Goal: Information Seeking & Learning: Learn about a topic

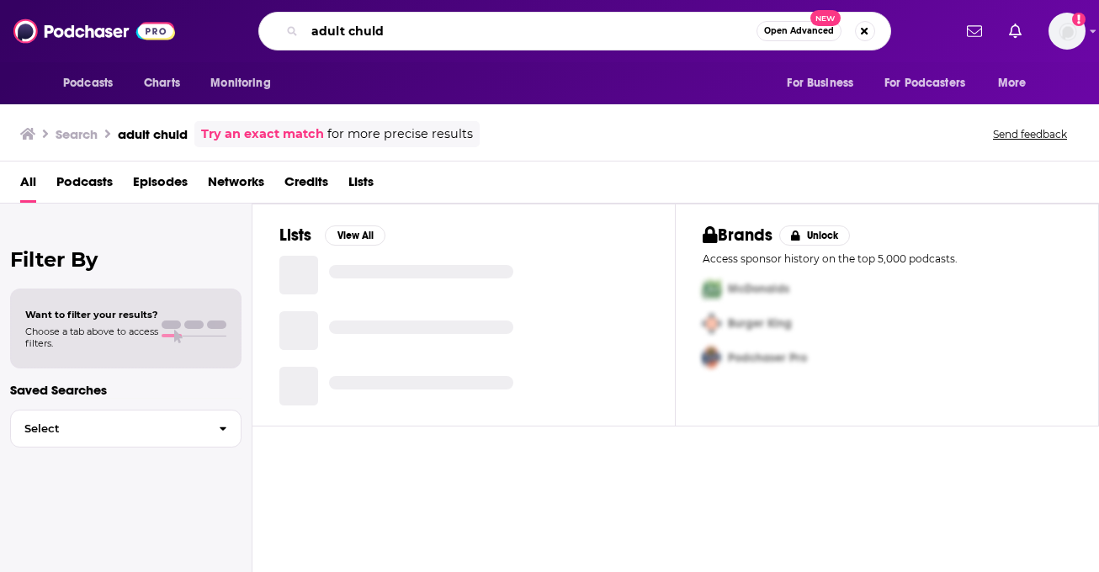
click at [369, 32] on input "adult chuld" at bounding box center [531, 31] width 452 height 27
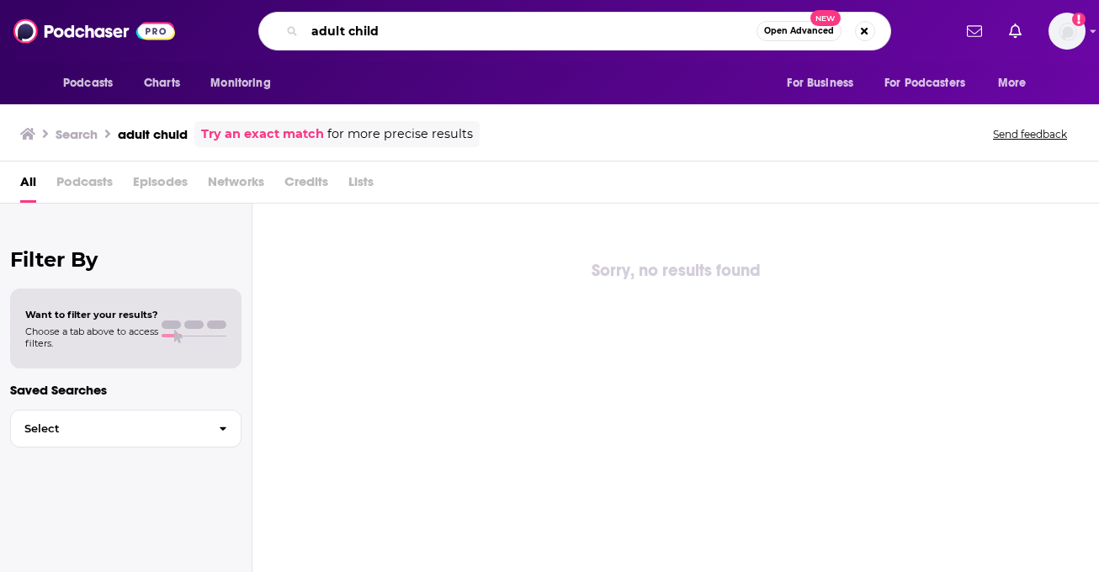
type input "adult child"
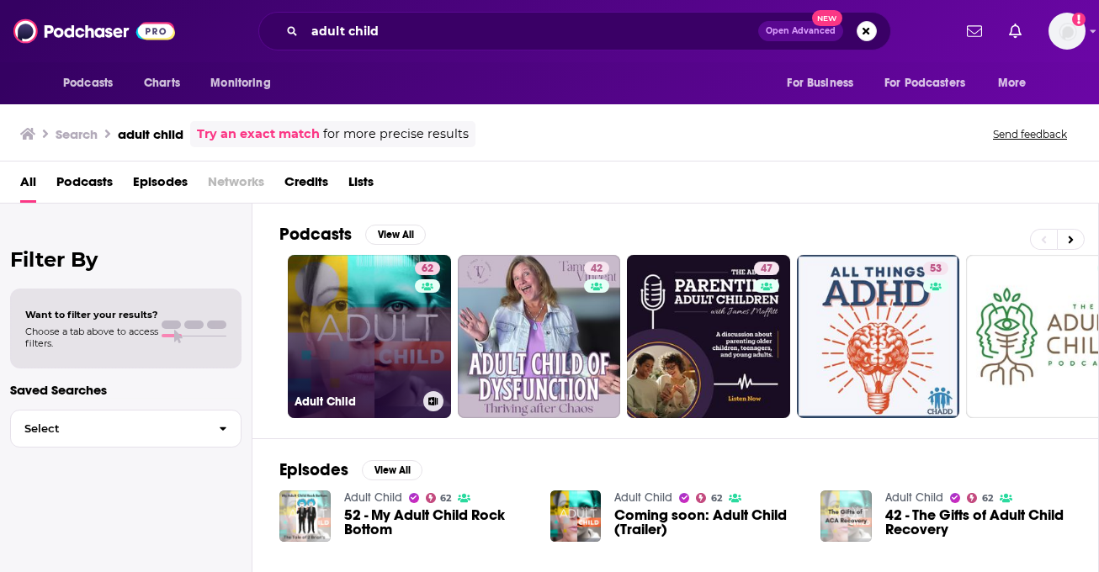
click at [350, 285] on link "62 Adult Child" at bounding box center [369, 336] width 163 height 163
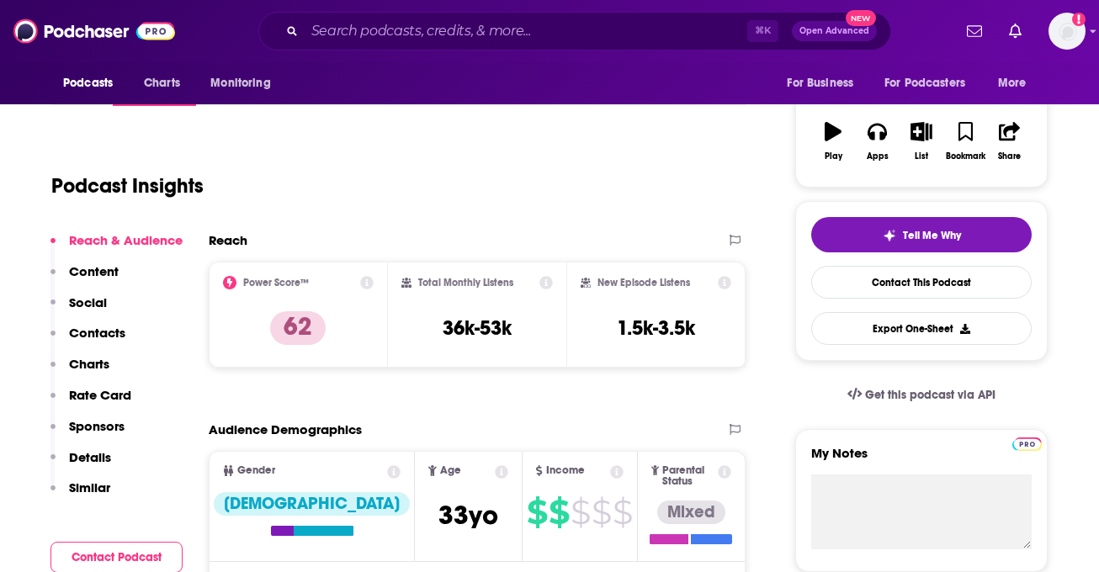
scroll to position [257, 0]
